Goal: Navigation & Orientation: Find specific page/section

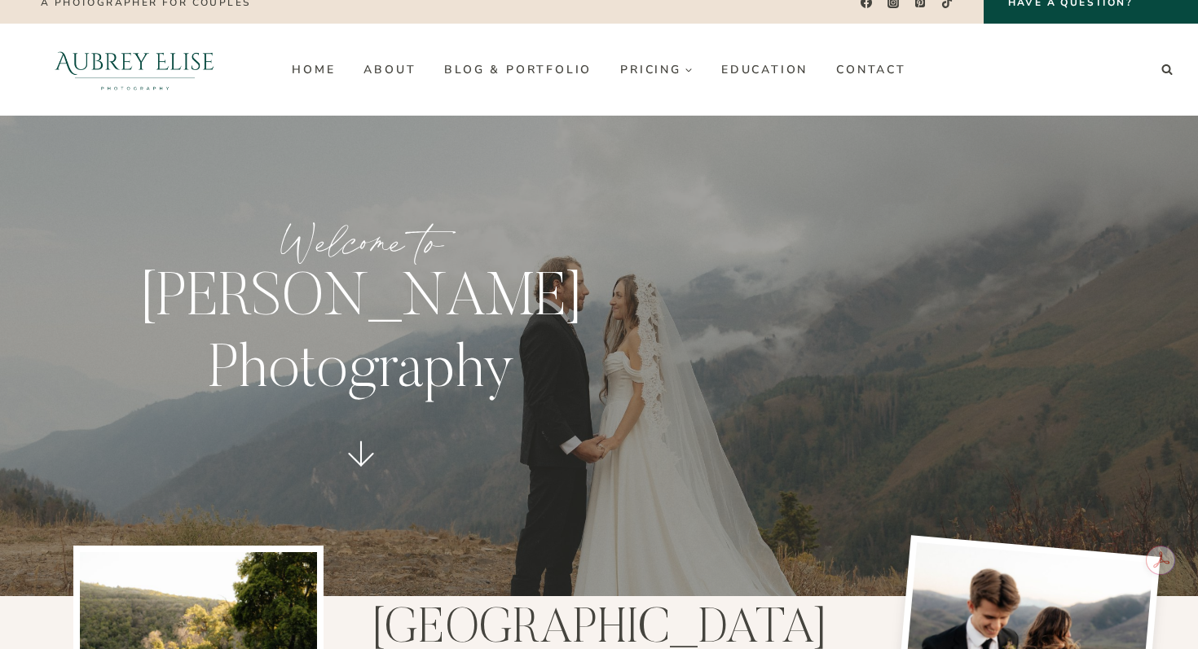
scroll to position [24, 0]
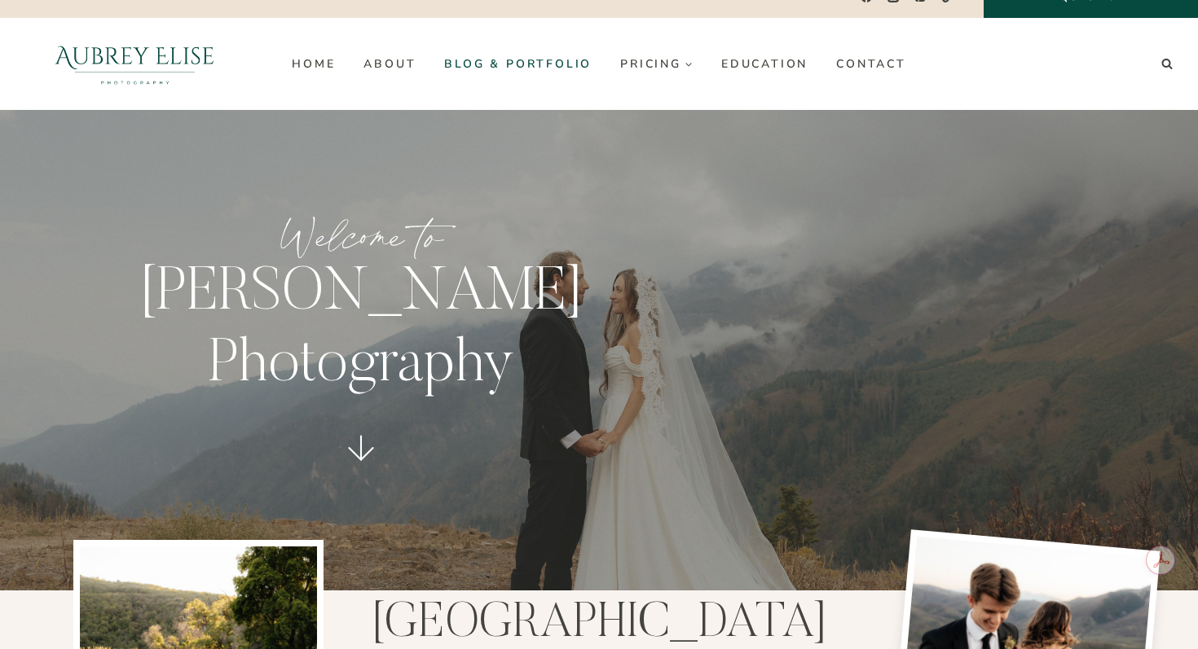
click at [523, 72] on link "Blog & Portfolio" at bounding box center [518, 64] width 176 height 26
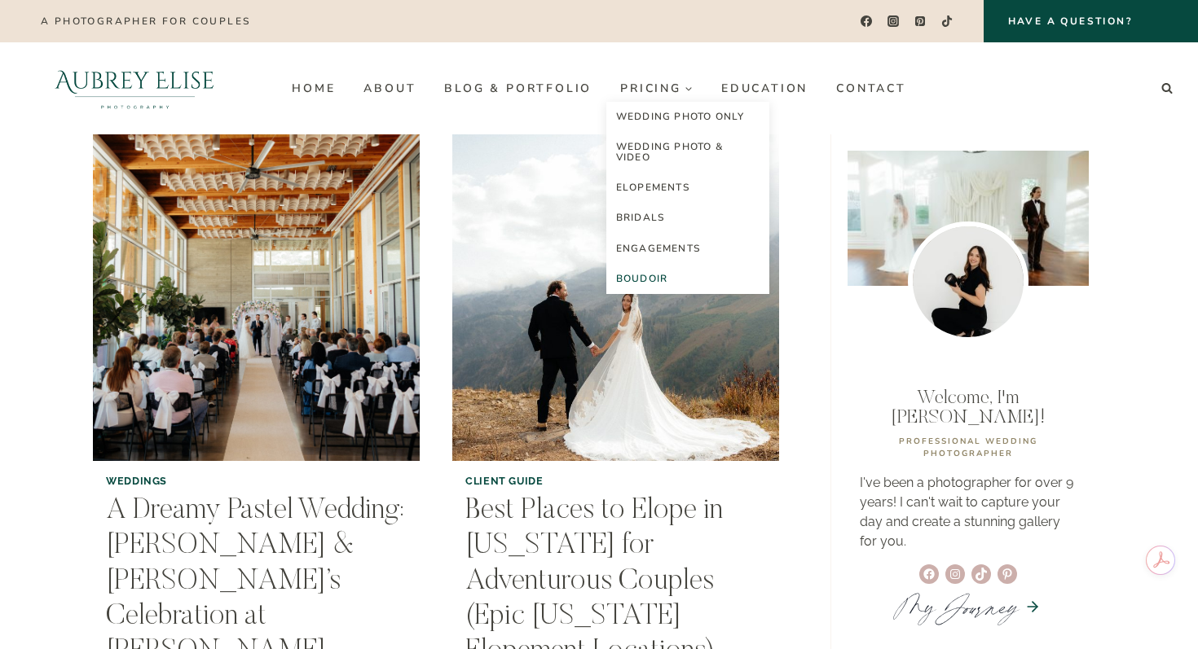
click at [653, 279] on link "Boudoir" at bounding box center [687, 279] width 163 height 30
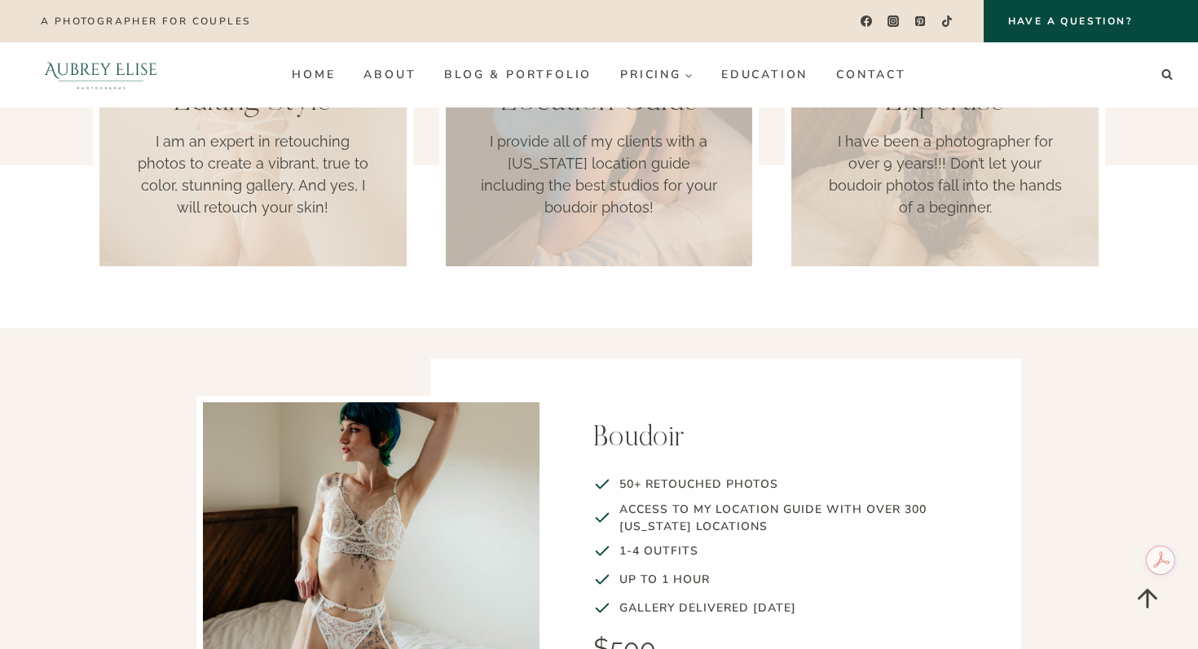
scroll to position [1781, 0]
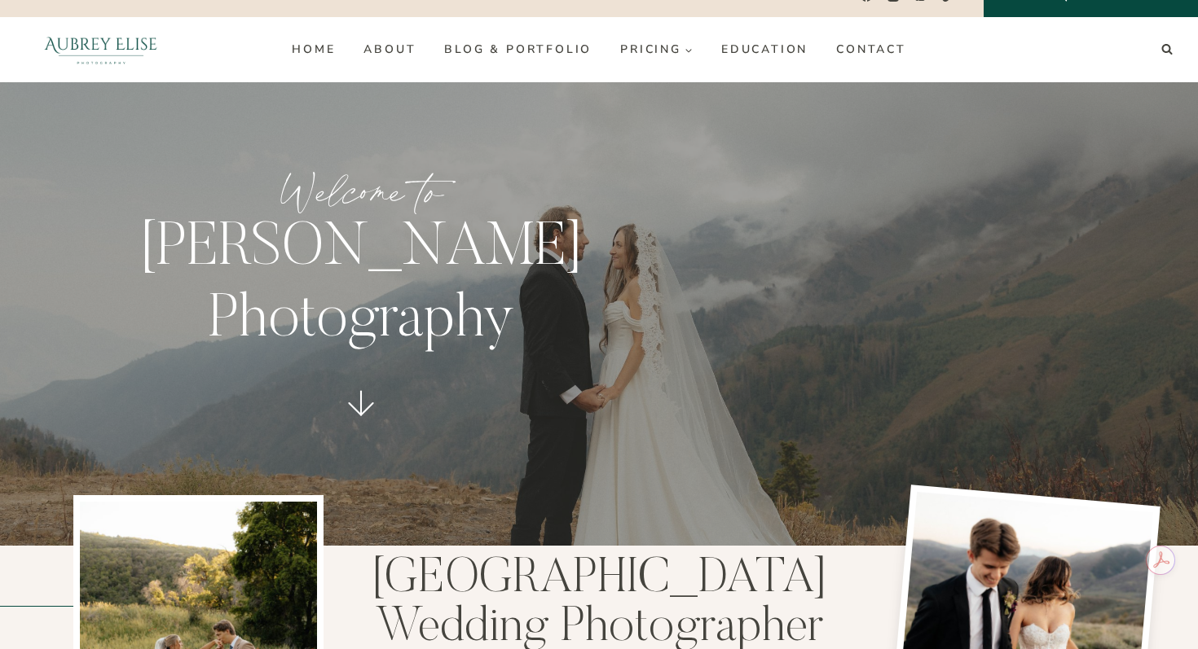
scroll to position [50, 0]
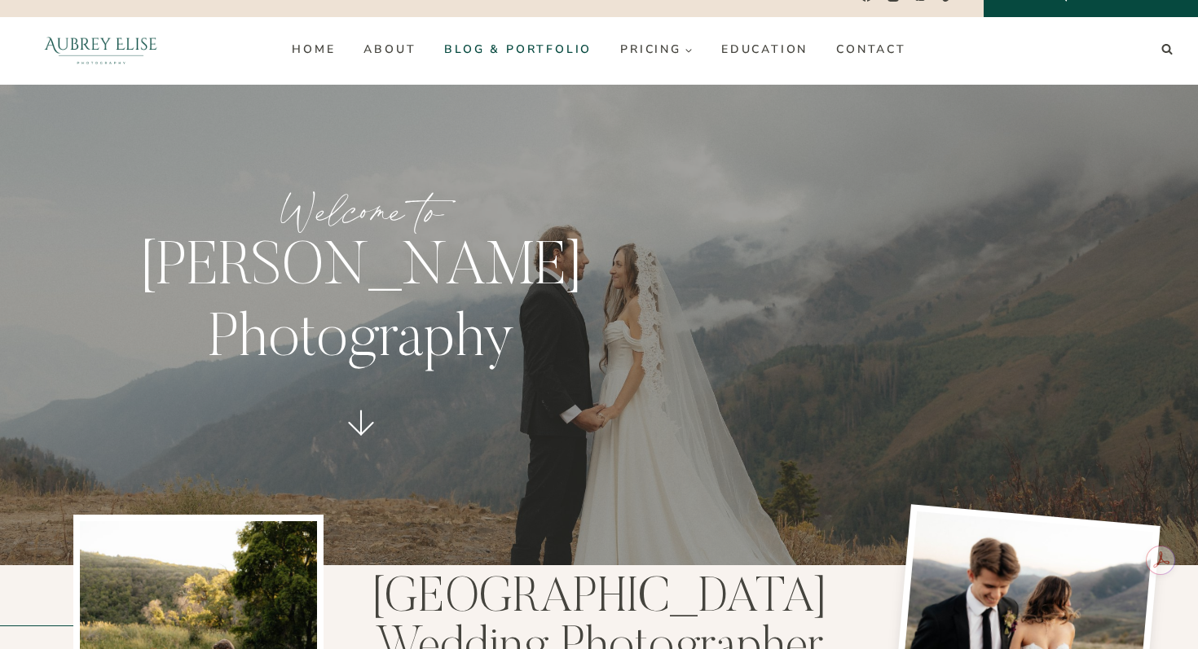
click at [555, 44] on link "Blog & Portfolio" at bounding box center [518, 50] width 176 height 26
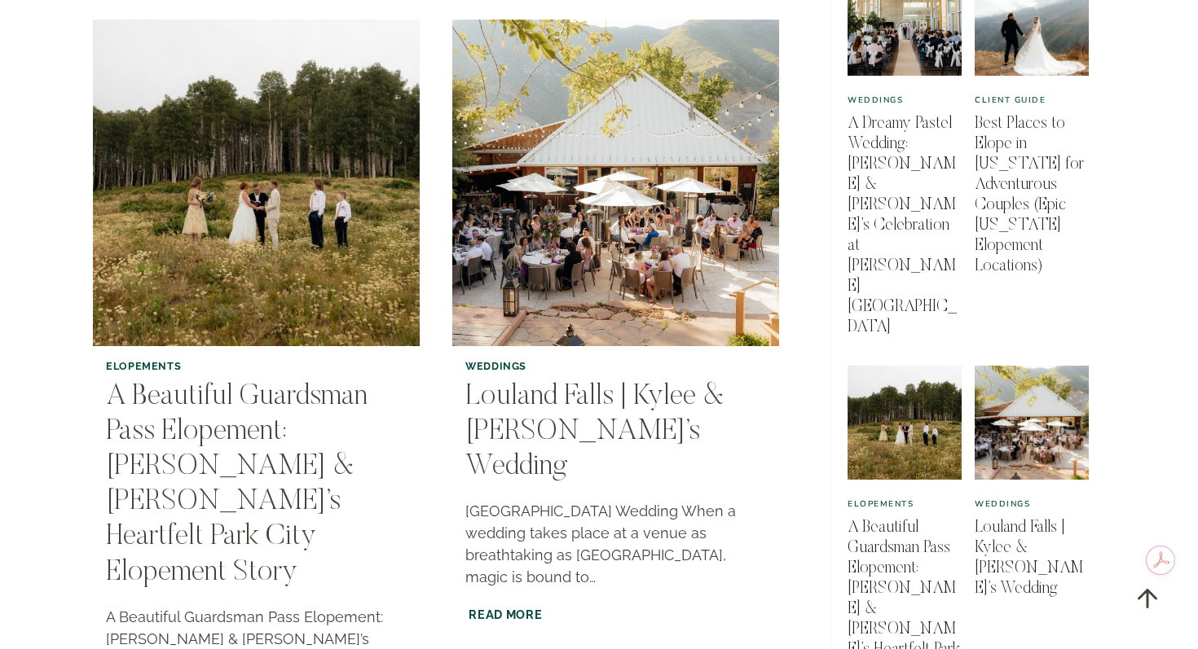
scroll to position [917, 0]
